Goal: Task Accomplishment & Management: Use online tool/utility

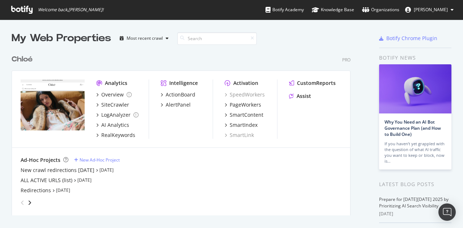
scroll to position [223, 452]
click at [117, 96] on div "Overview" at bounding box center [112, 94] width 22 height 7
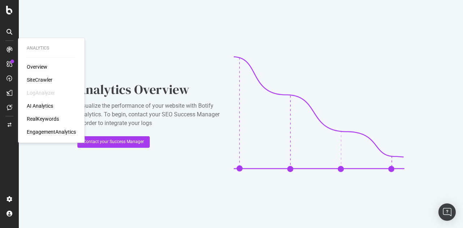
click at [31, 67] on div "Overview" at bounding box center [37, 66] width 21 height 7
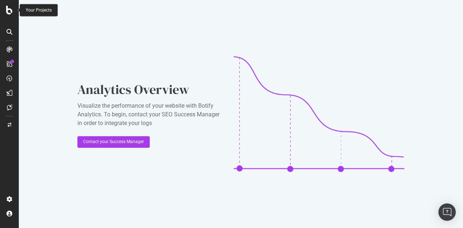
click at [12, 14] on icon at bounding box center [9, 10] width 7 height 9
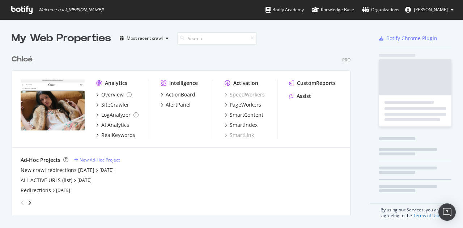
scroll to position [223, 452]
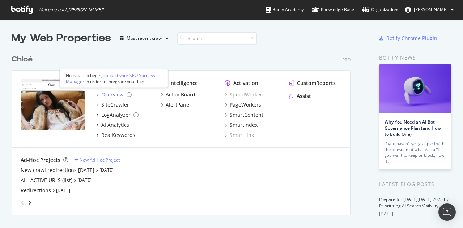
click at [110, 97] on div "Overview" at bounding box center [112, 94] width 22 height 7
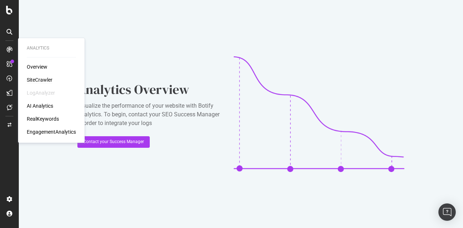
click at [35, 81] on div "SiteCrawler" at bounding box center [40, 79] width 26 height 7
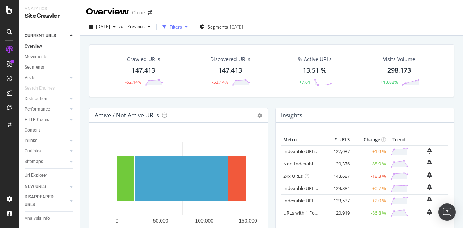
click at [182, 28] on div "Filters" at bounding box center [176, 27] width 12 height 6
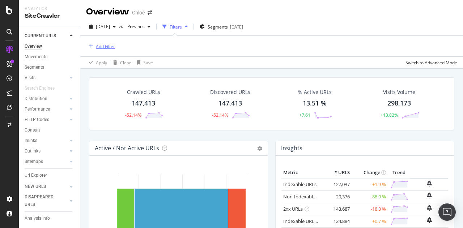
click at [106, 45] on div "Add Filter" at bounding box center [105, 46] width 19 height 6
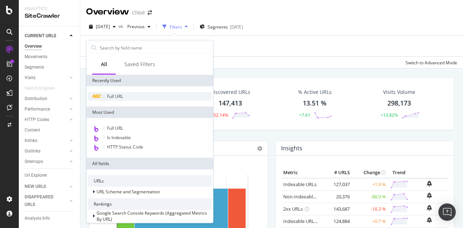
click at [117, 93] on div "Full URL" at bounding box center [150, 96] width 124 height 9
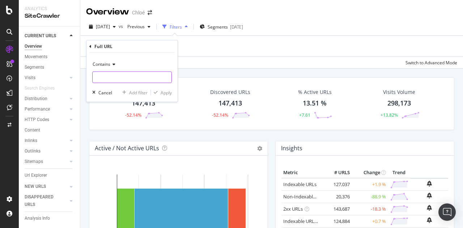
click at [113, 79] on input "text" at bounding box center [132, 78] width 79 height 12
type input "/us/"
click at [167, 94] on div "Apply" at bounding box center [166, 92] width 11 height 6
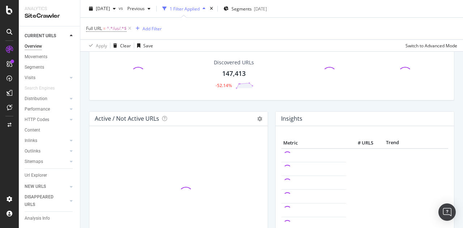
scroll to position [72, 0]
